Goal: Find specific page/section: Find specific page/section

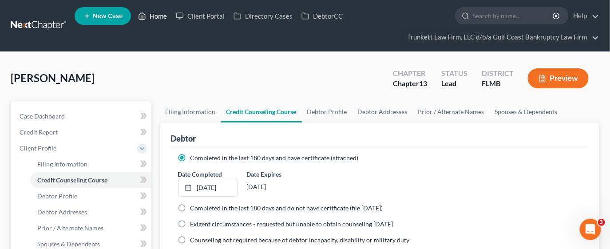
click at [157, 16] on link "Home" at bounding box center [153, 16] width 38 height 16
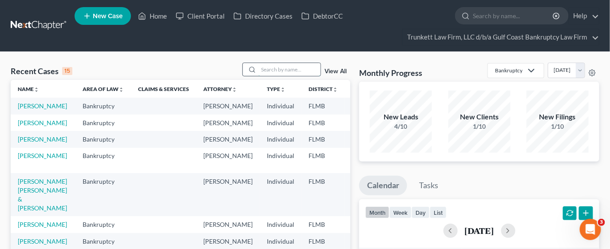
click at [265, 67] on input "search" at bounding box center [289, 69] width 62 height 13
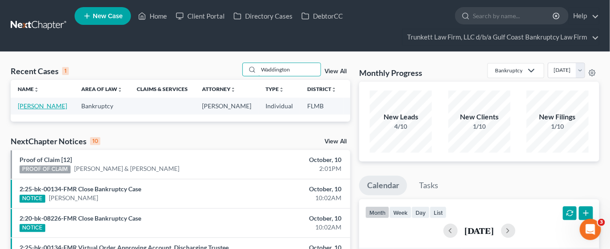
type input "Waddington"
click at [42, 106] on link "[PERSON_NAME]" at bounding box center [42, 106] width 49 height 8
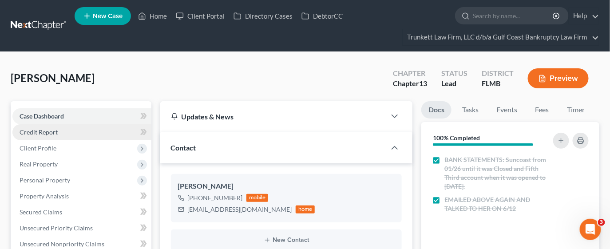
click at [38, 133] on span "Credit Report" at bounding box center [39, 132] width 38 height 8
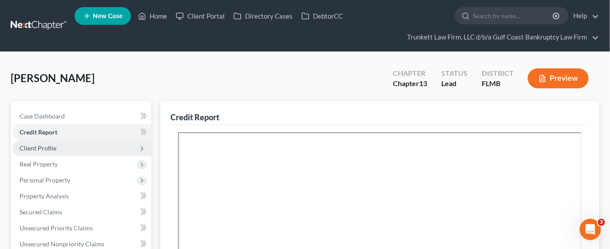
click at [40, 147] on span "Client Profile" at bounding box center [38, 148] width 37 height 8
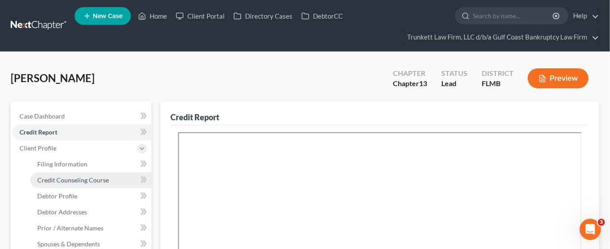
click at [60, 179] on span "Credit Counseling Course" at bounding box center [72, 180] width 71 height 8
